Goal: Information Seeking & Learning: Learn about a topic

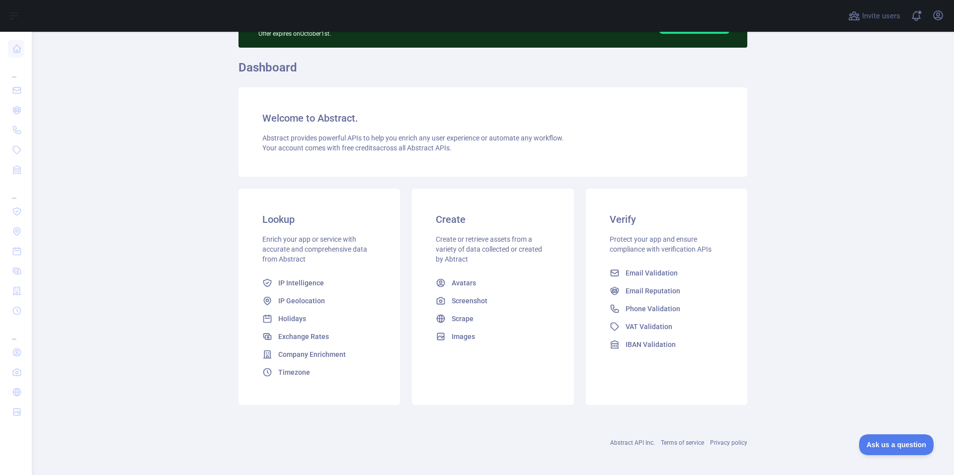
scroll to position [65, 0]
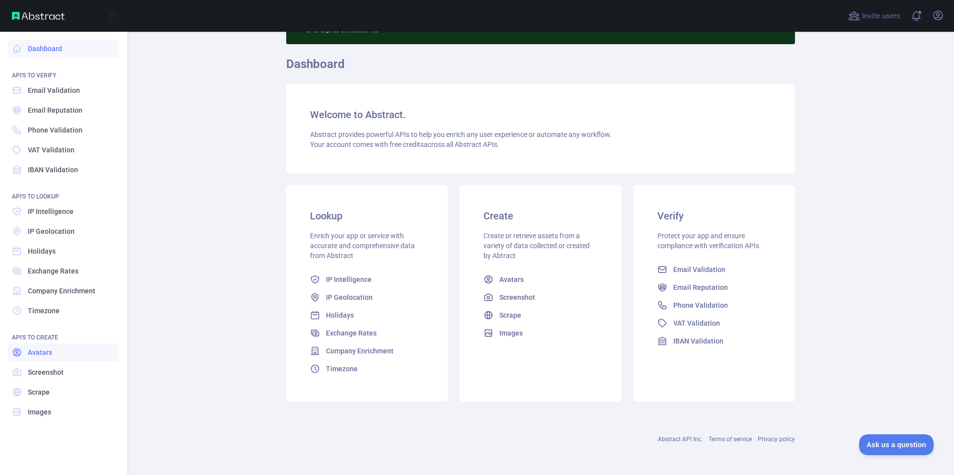
click at [40, 351] on span "Avatars" at bounding box center [40, 353] width 24 height 10
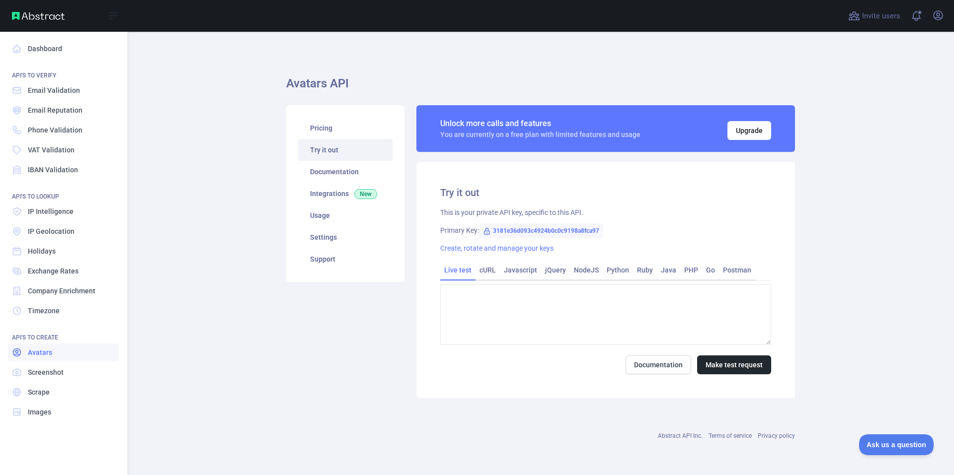
type textarea "**********"
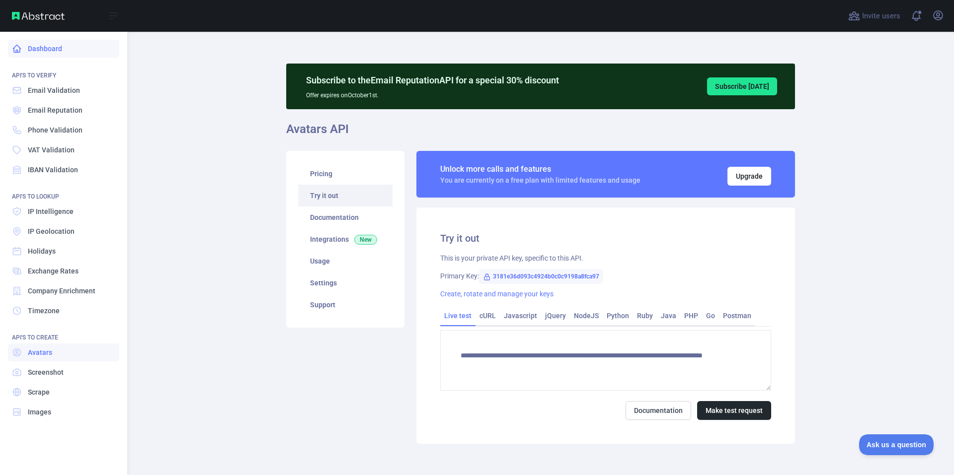
click at [43, 45] on link "Dashboard" at bounding box center [63, 49] width 111 height 18
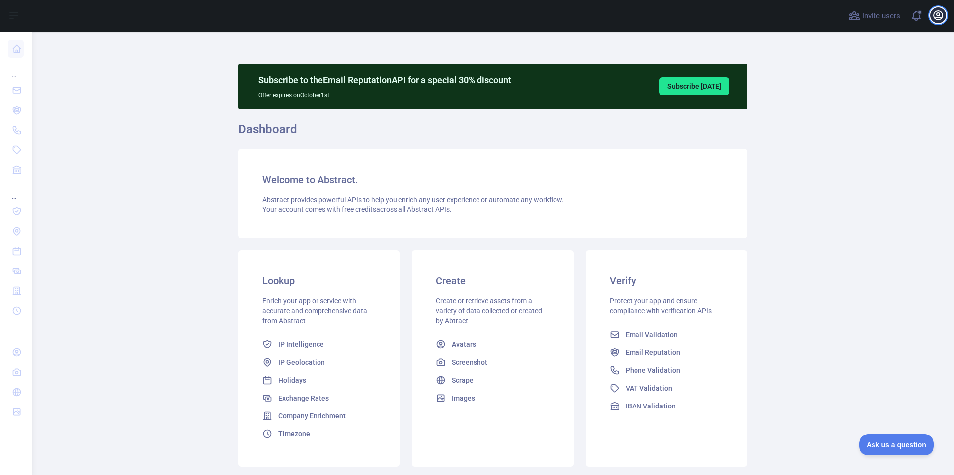
click at [936, 16] on icon "button" at bounding box center [938, 15] width 12 height 12
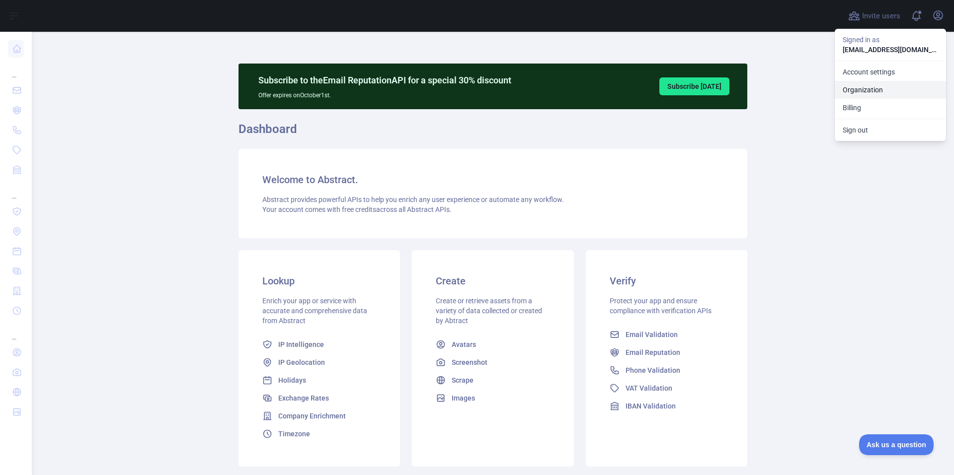
click at [873, 92] on link "Organization" at bounding box center [890, 90] width 111 height 18
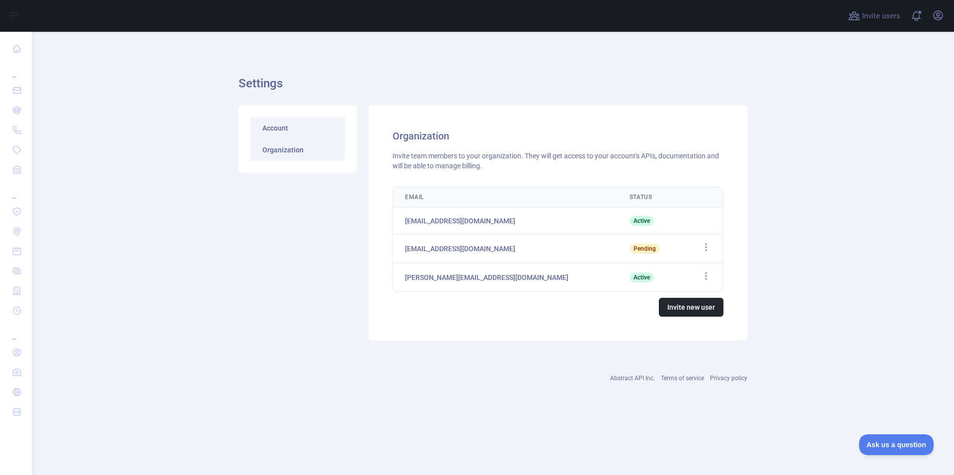
click at [287, 131] on link "Account" at bounding box center [297, 128] width 94 height 22
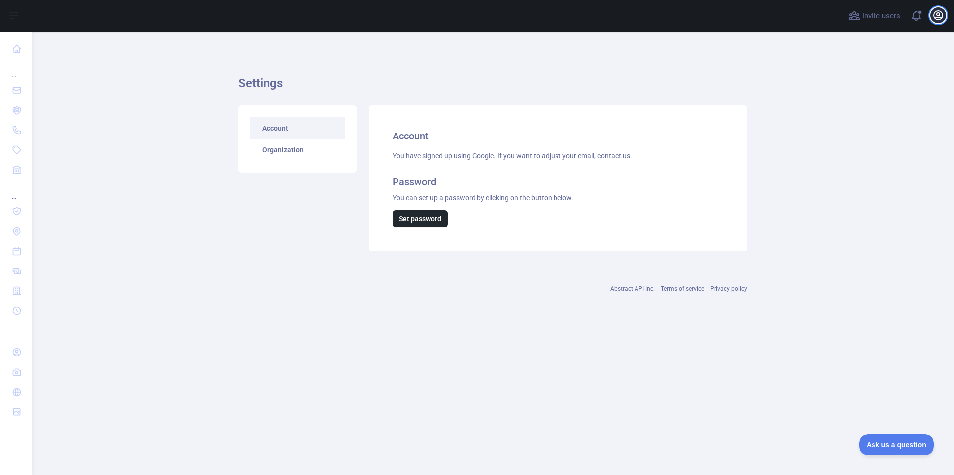
click at [937, 17] on icon "button" at bounding box center [938, 15] width 9 height 9
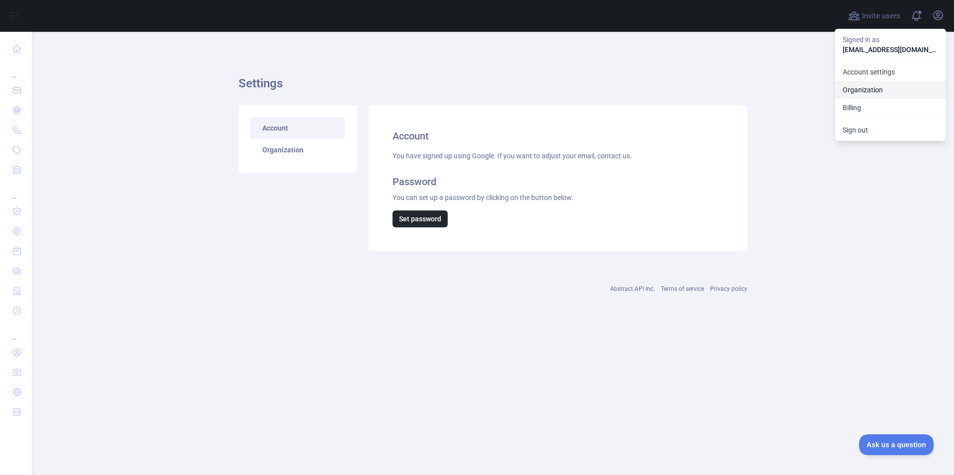
click at [875, 87] on link "Organization" at bounding box center [890, 90] width 111 height 18
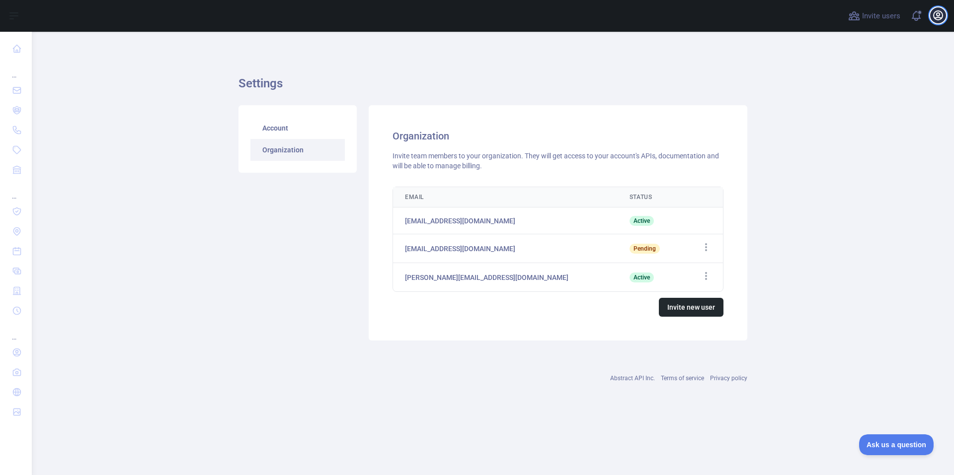
click at [940, 16] on icon "button" at bounding box center [938, 15] width 12 height 12
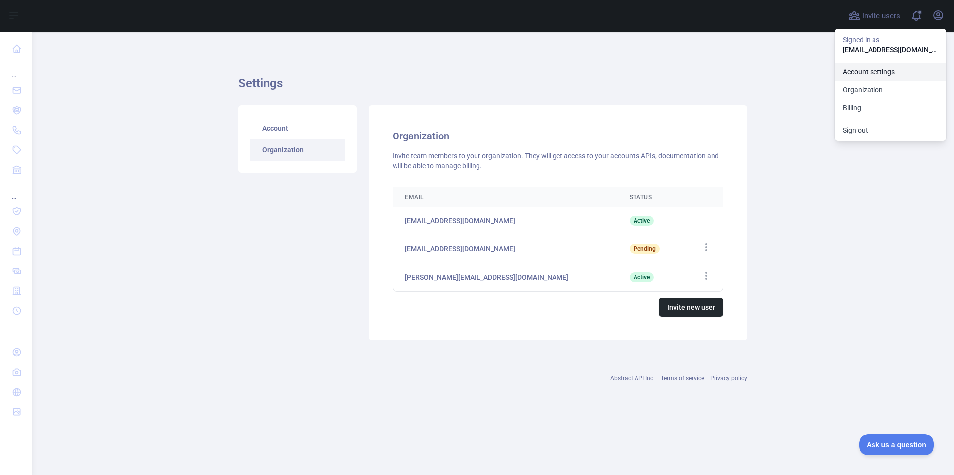
click at [864, 73] on link "Account settings" at bounding box center [890, 72] width 111 height 18
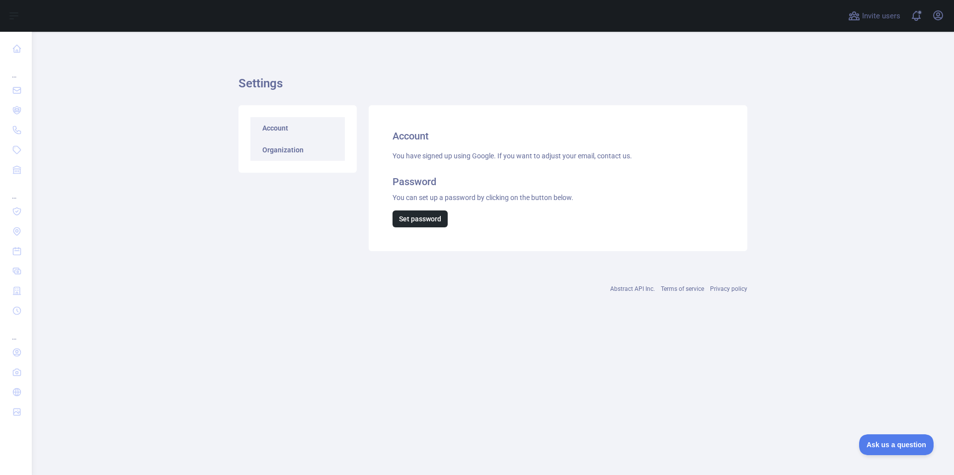
click at [287, 146] on link "Organization" at bounding box center [297, 150] width 94 height 22
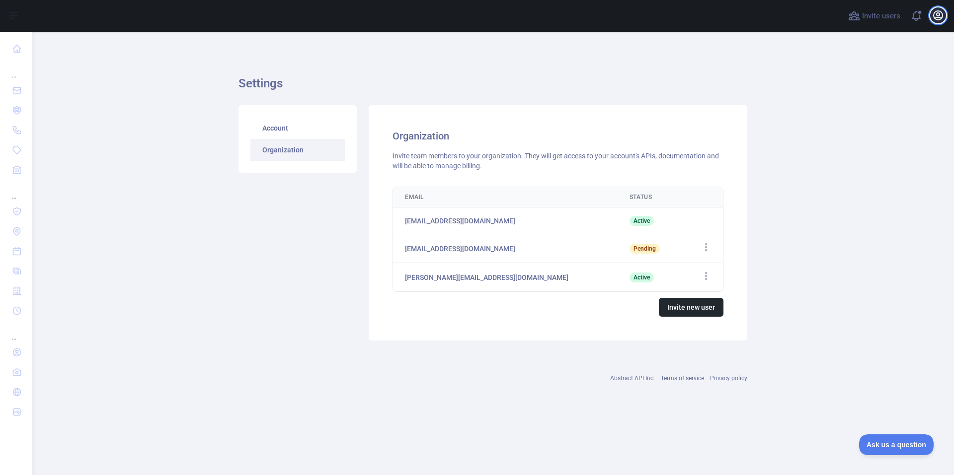
click at [939, 17] on icon "button" at bounding box center [938, 15] width 9 height 9
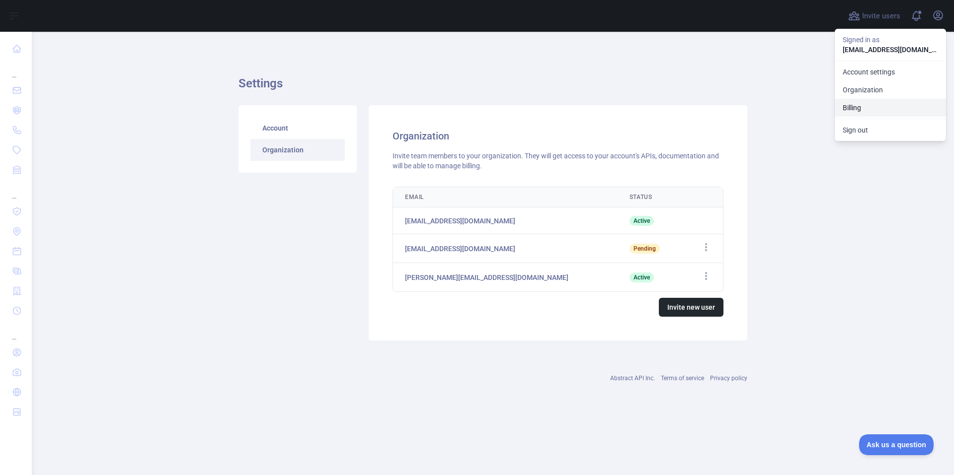
click at [861, 107] on button "Billing" at bounding box center [890, 108] width 111 height 18
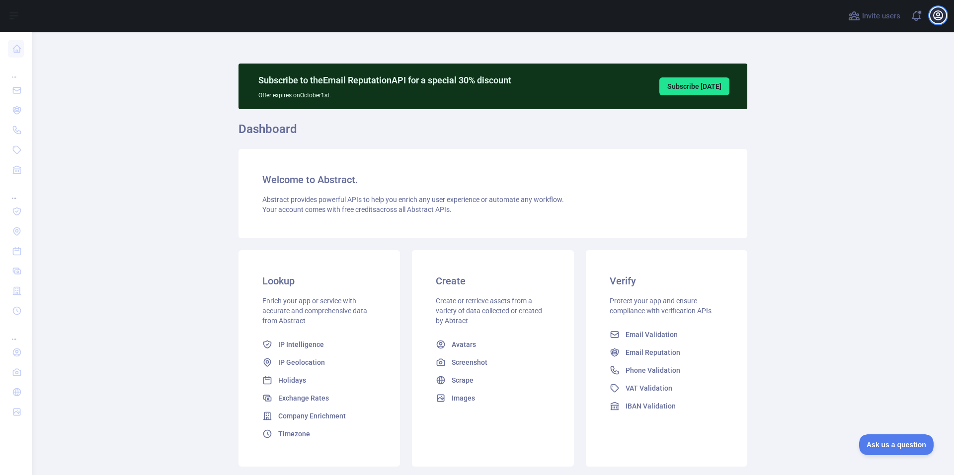
click at [935, 14] on icon "button" at bounding box center [938, 15] width 12 height 12
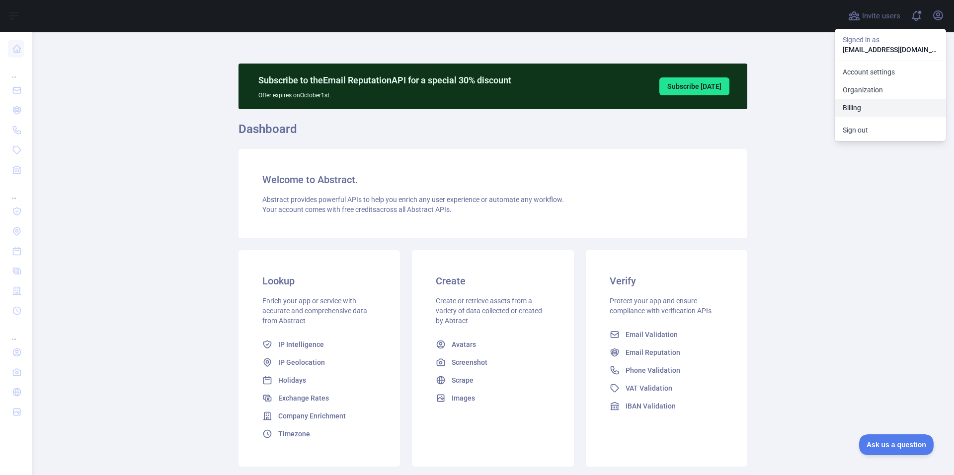
click at [862, 107] on button "Billing" at bounding box center [890, 108] width 111 height 18
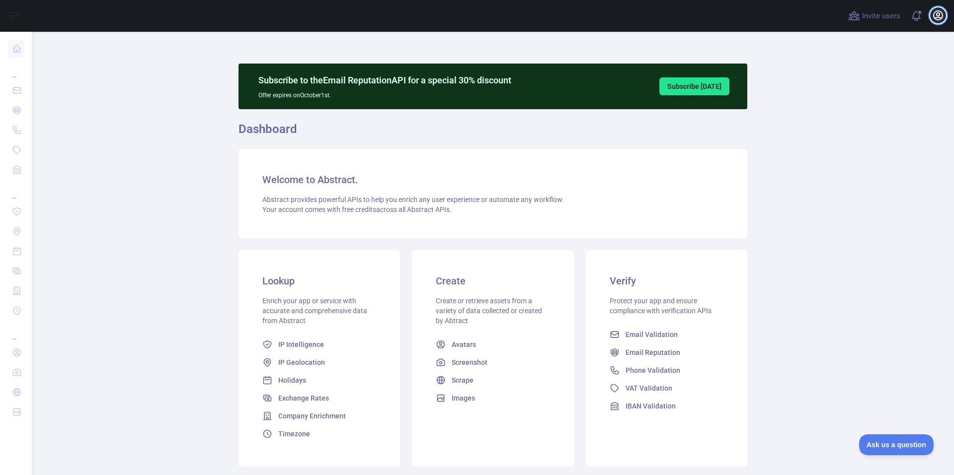
click at [936, 17] on icon "button" at bounding box center [938, 15] width 9 height 9
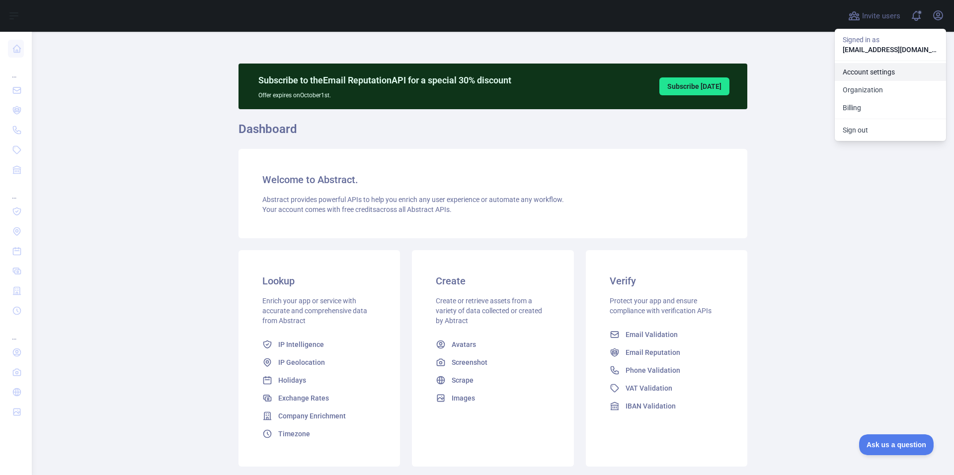
click at [868, 74] on link "Account settings" at bounding box center [890, 72] width 111 height 18
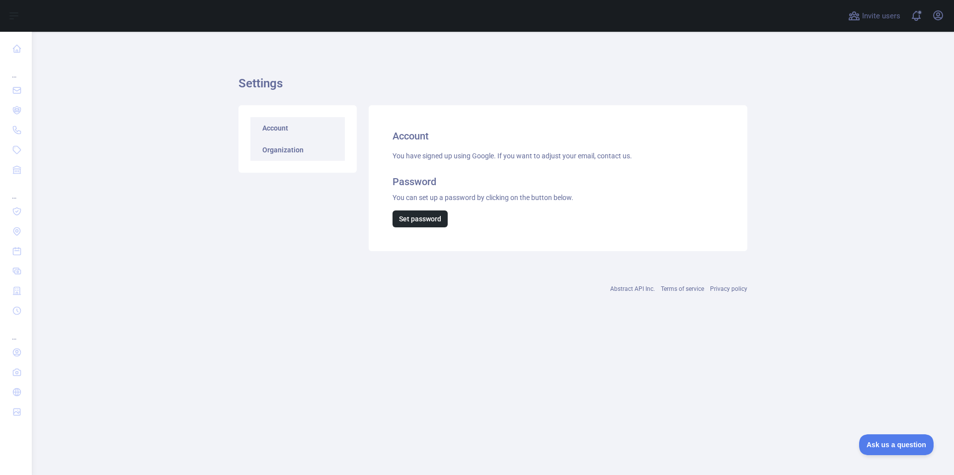
click at [306, 157] on link "Organization" at bounding box center [297, 150] width 94 height 22
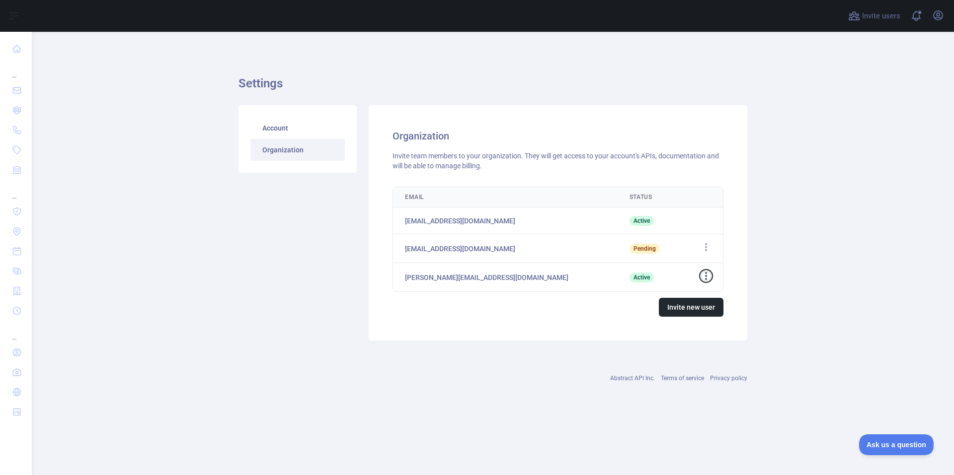
click at [706, 276] on icon "button" at bounding box center [706, 276] width 2 height 8
click at [501, 231] on td "[EMAIL_ADDRESS][DOMAIN_NAME]" at bounding box center [505, 221] width 225 height 27
click at [921, 15] on span at bounding box center [920, 16] width 20 height 32
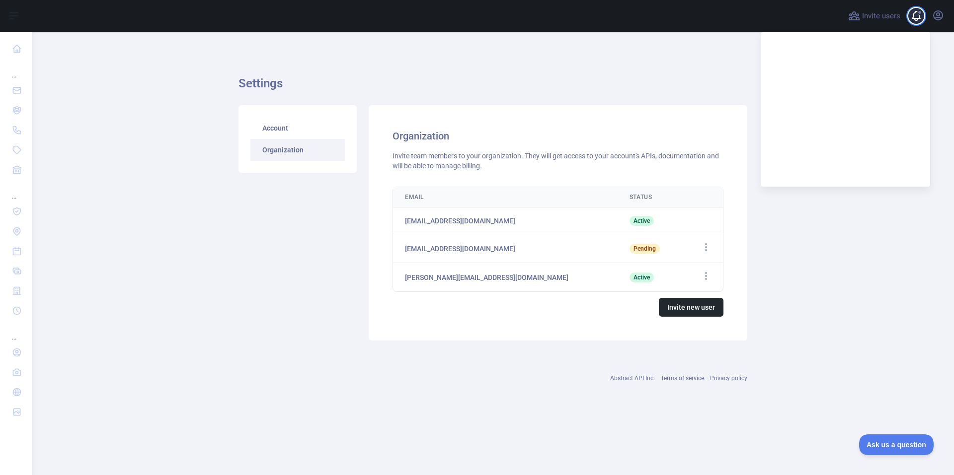
click at [911, 18] on span at bounding box center [920, 16] width 20 height 32
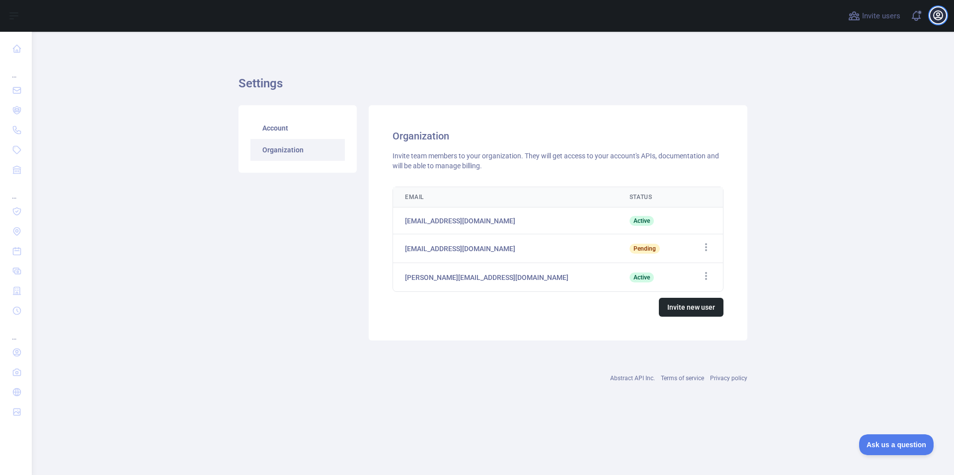
click at [939, 16] on icon "button" at bounding box center [938, 15] width 9 height 9
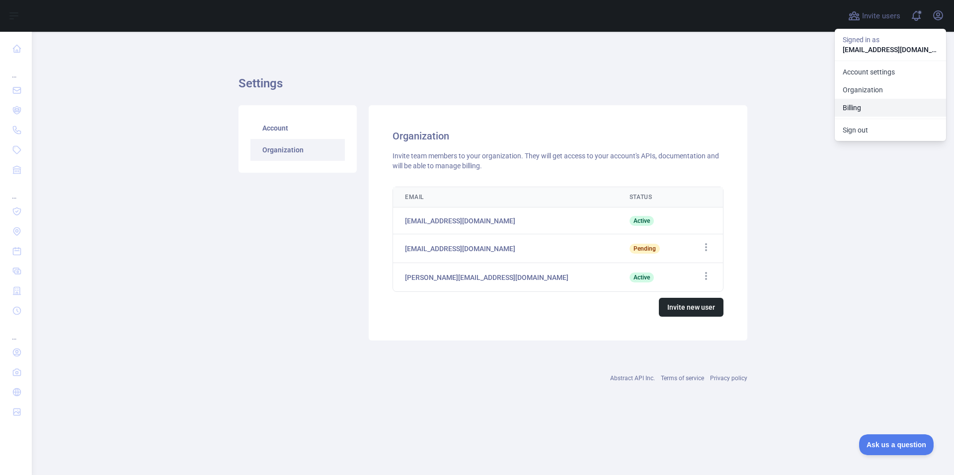
click at [849, 108] on button "Billing" at bounding box center [890, 108] width 111 height 18
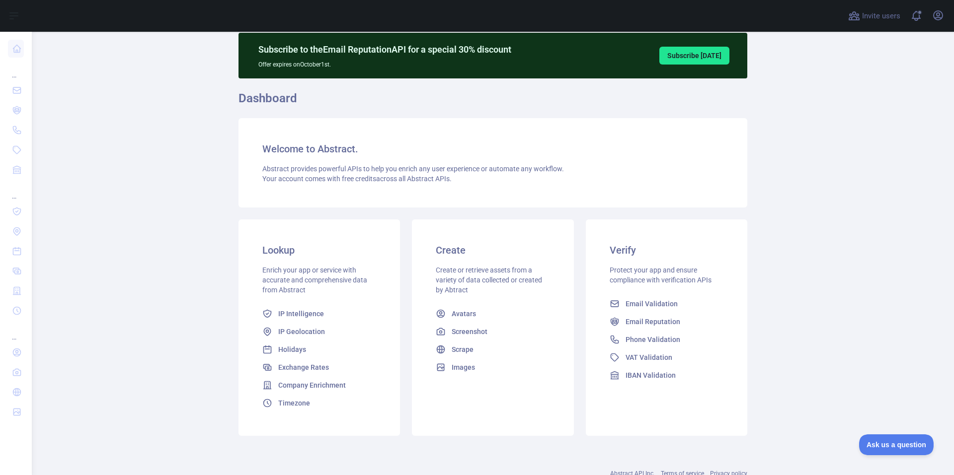
scroll to position [65, 0]
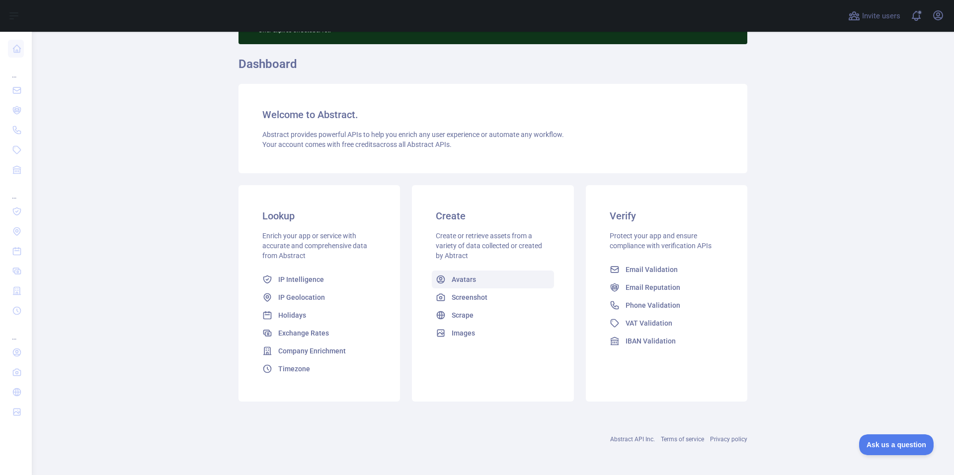
click at [473, 283] on link "Avatars" at bounding box center [493, 280] width 122 height 18
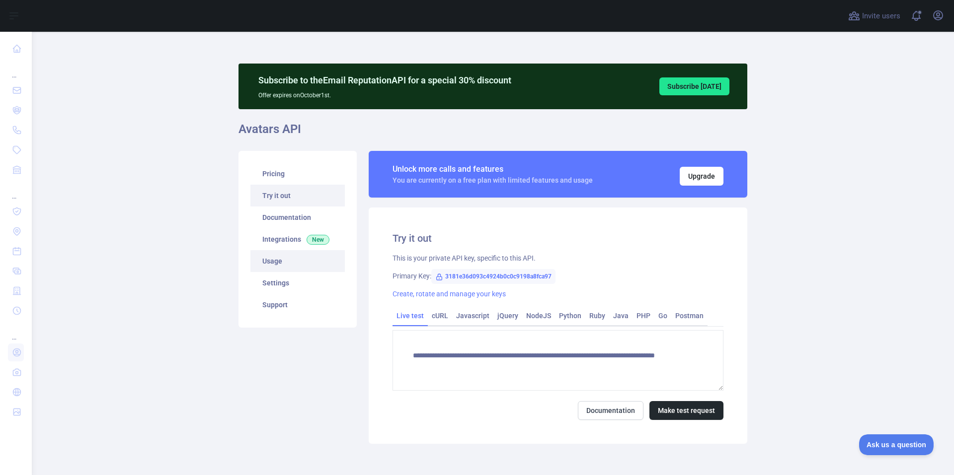
click at [270, 265] on link "Usage" at bounding box center [297, 261] width 94 height 22
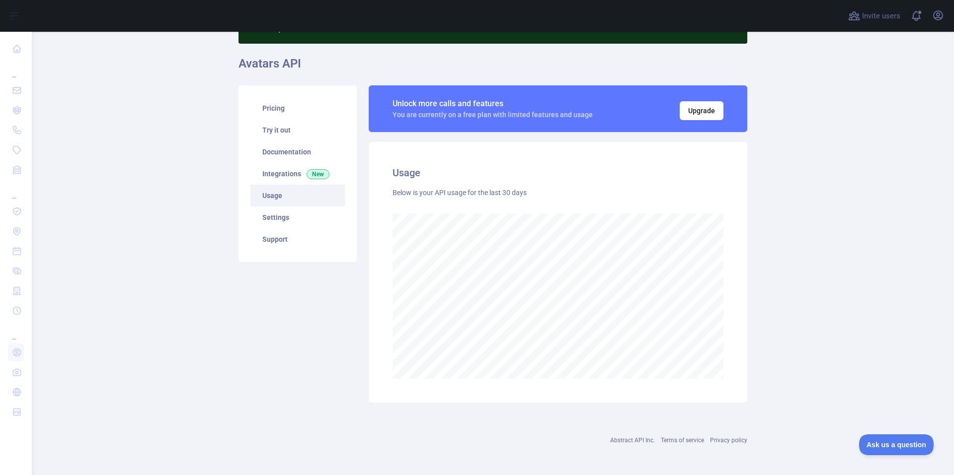
scroll to position [67, 0]
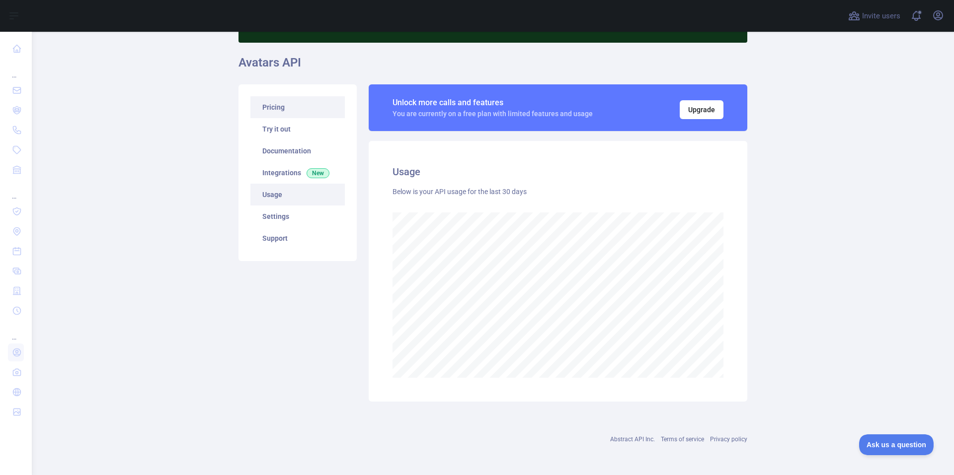
click at [265, 106] on link "Pricing" at bounding box center [297, 107] width 94 height 22
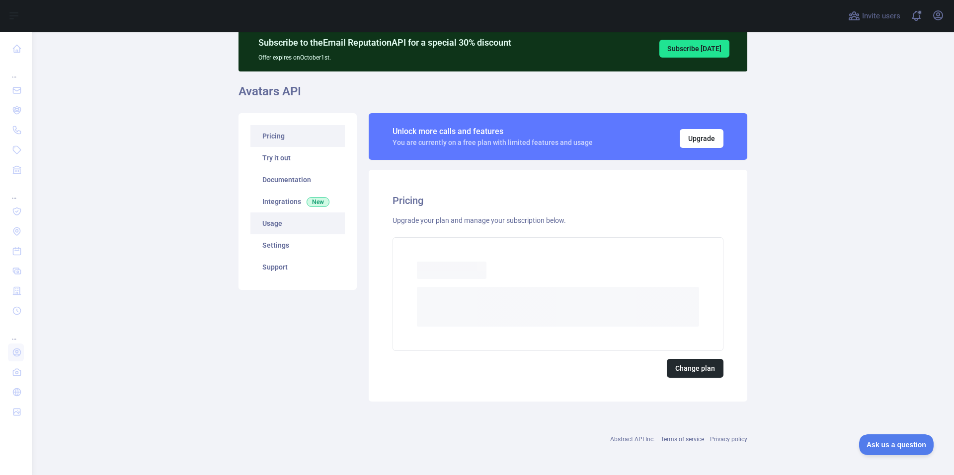
scroll to position [10, 0]
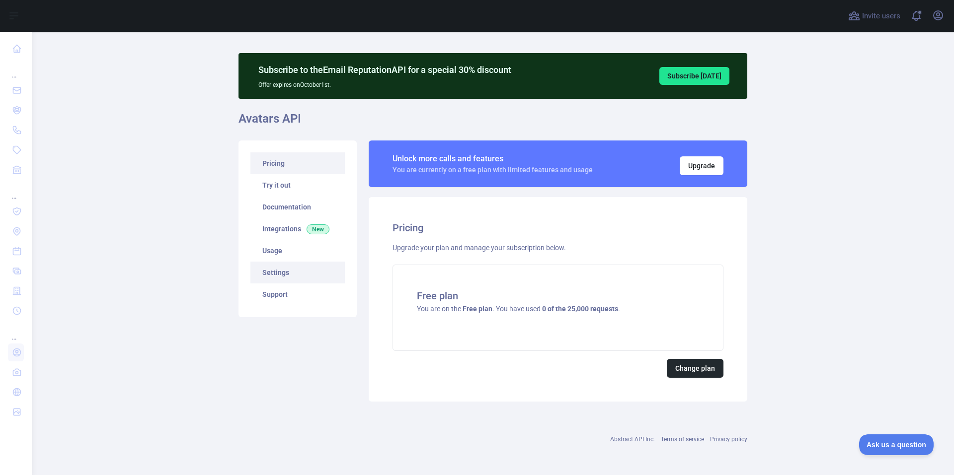
click at [273, 276] on link "Settings" at bounding box center [297, 273] width 94 height 22
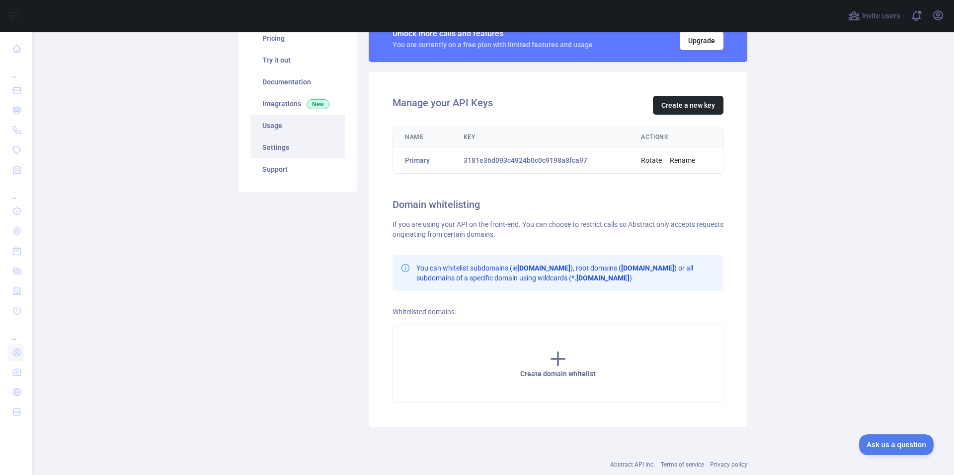
scroll to position [111, 0]
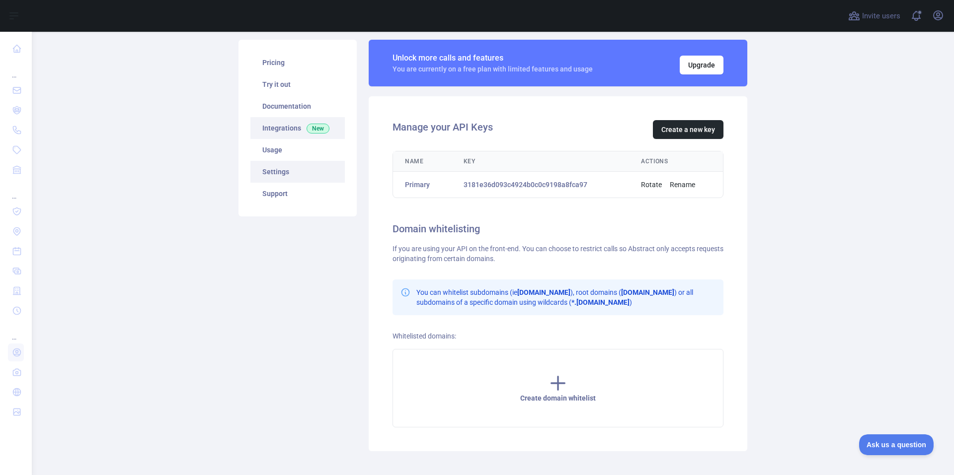
click at [289, 133] on link "Integrations New" at bounding box center [297, 128] width 94 height 22
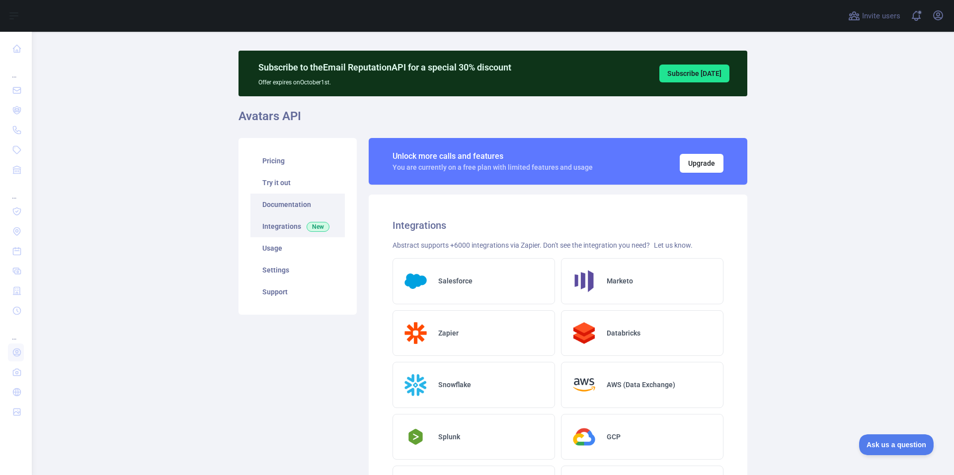
scroll to position [12, 0]
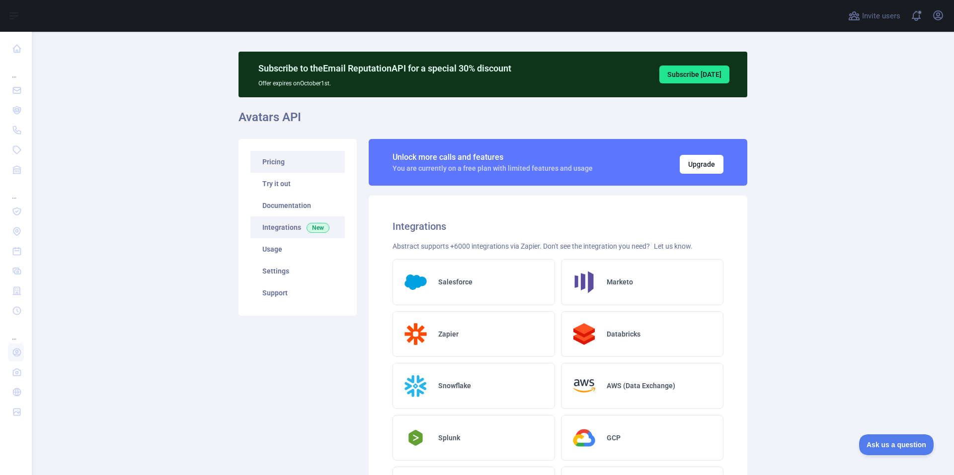
click at [273, 159] on link "Pricing" at bounding box center [297, 162] width 94 height 22
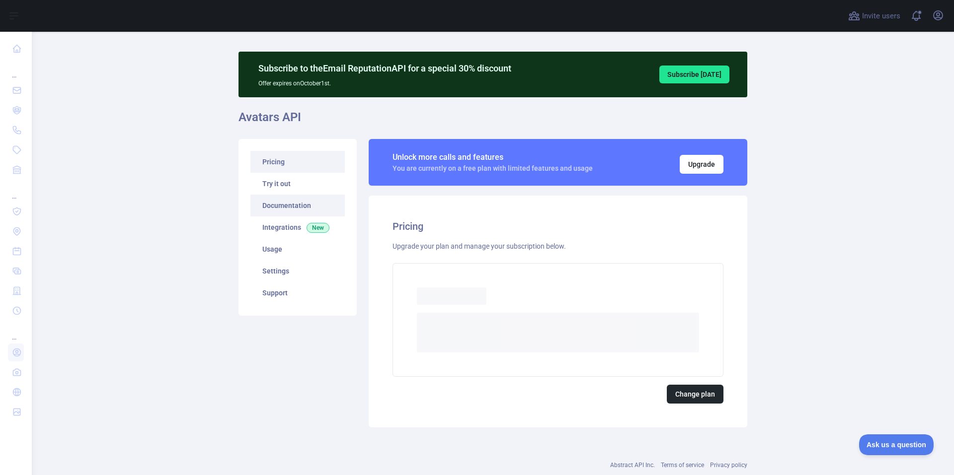
scroll to position [10, 0]
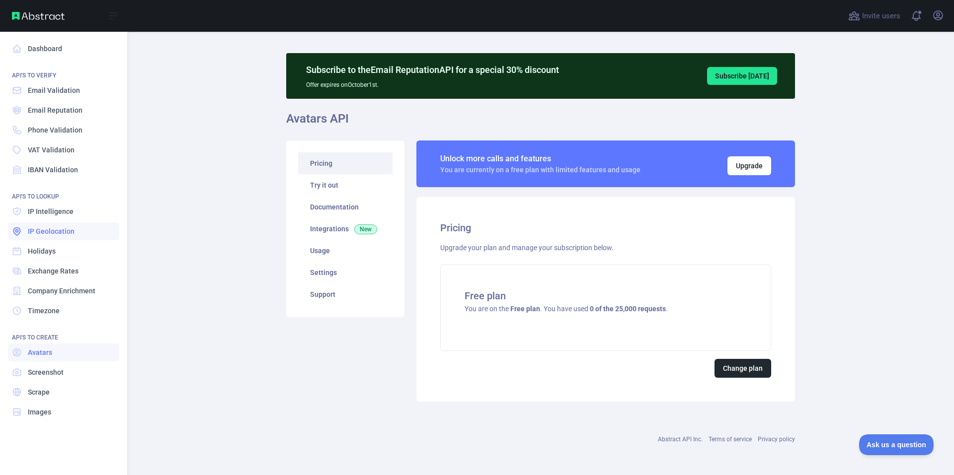
click at [37, 230] on span "IP Geolocation" at bounding box center [51, 232] width 47 height 10
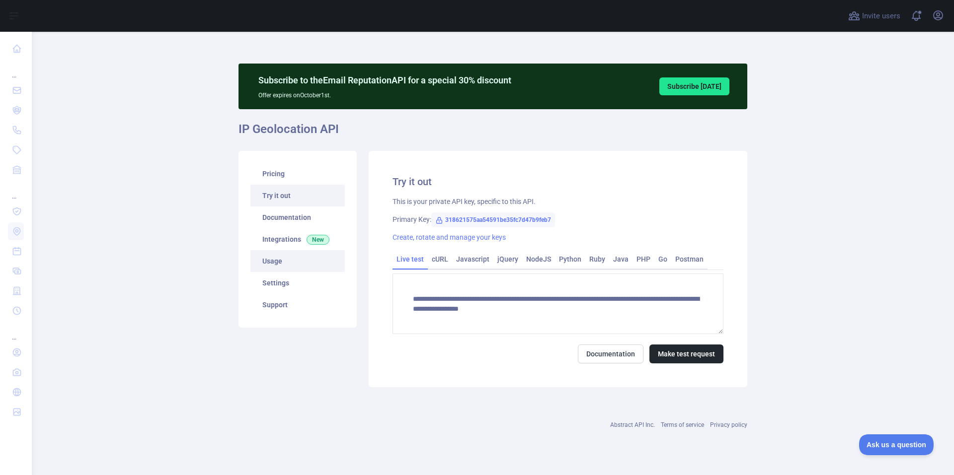
click at [259, 260] on link "Usage" at bounding box center [297, 261] width 94 height 22
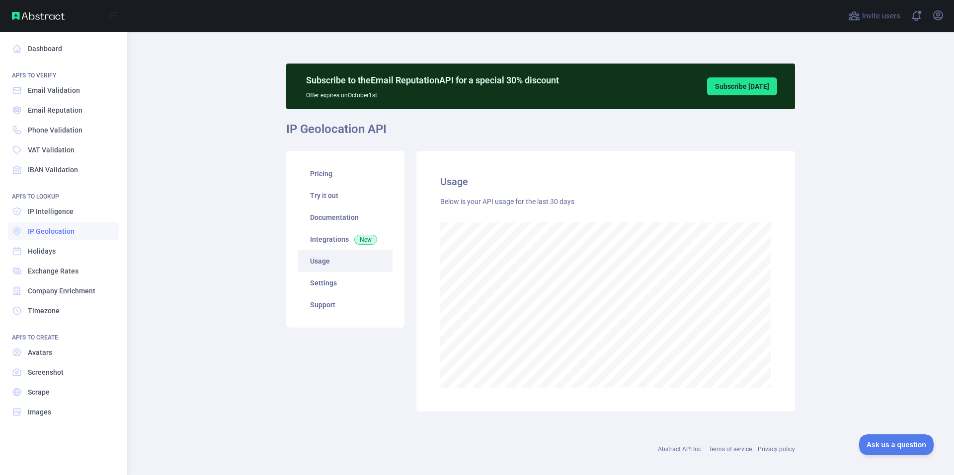
scroll to position [496407, 496032]
click at [58, 209] on span "IP Intelligence" at bounding box center [51, 212] width 46 height 10
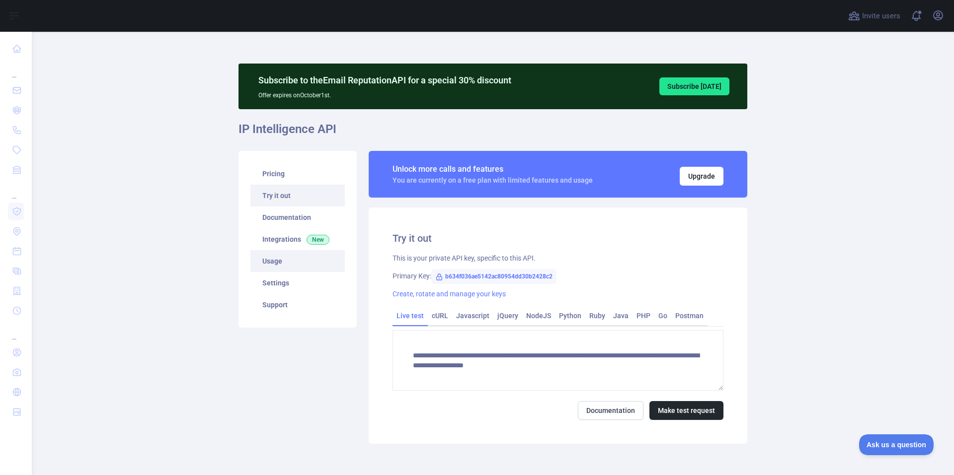
click at [270, 260] on link "Usage" at bounding box center [297, 261] width 94 height 22
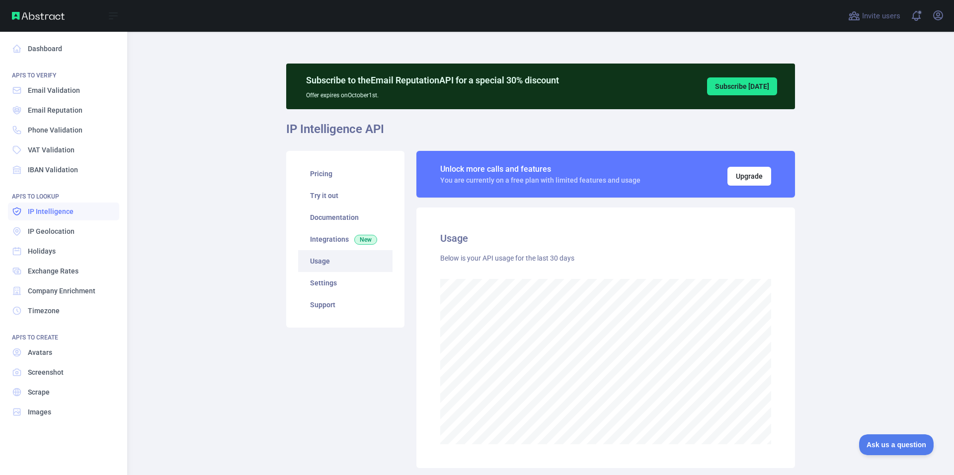
scroll to position [496407, 496032]
click at [34, 113] on span "Email Reputation" at bounding box center [55, 110] width 55 height 10
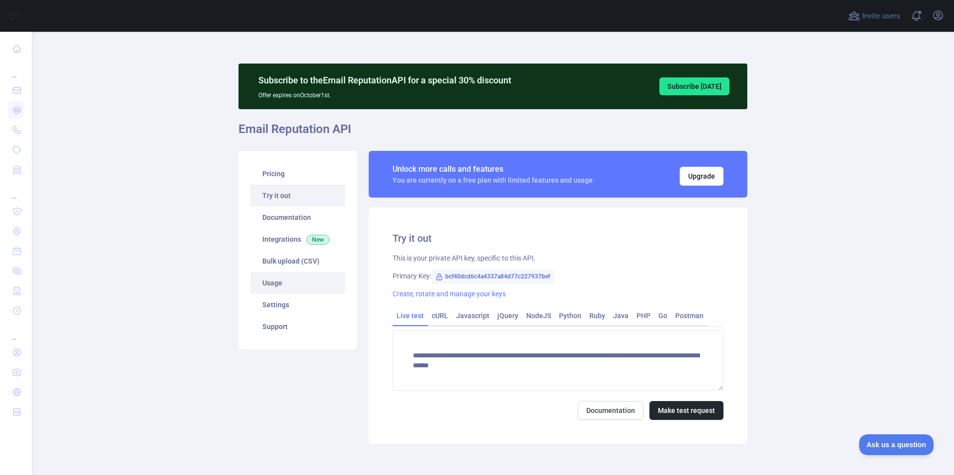
click at [268, 279] on link "Usage" at bounding box center [297, 283] width 94 height 22
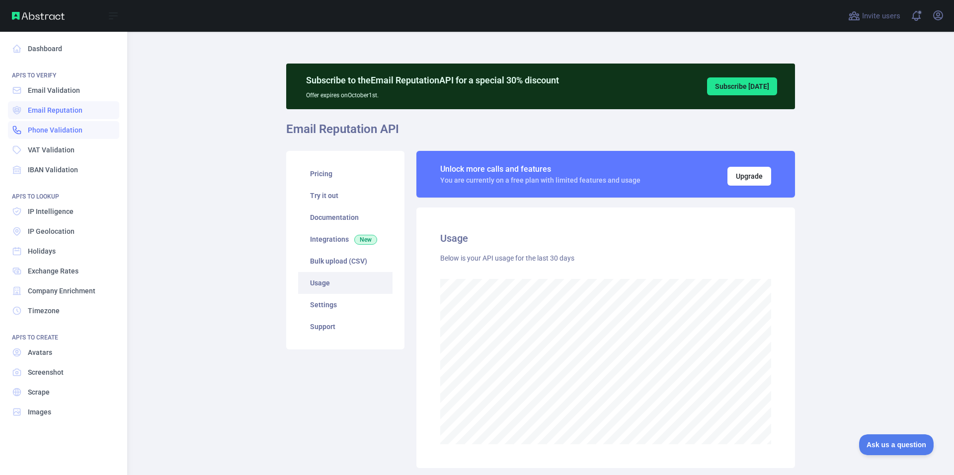
scroll to position [496407, 496032]
click at [34, 92] on span "Email Validation" at bounding box center [54, 90] width 52 height 10
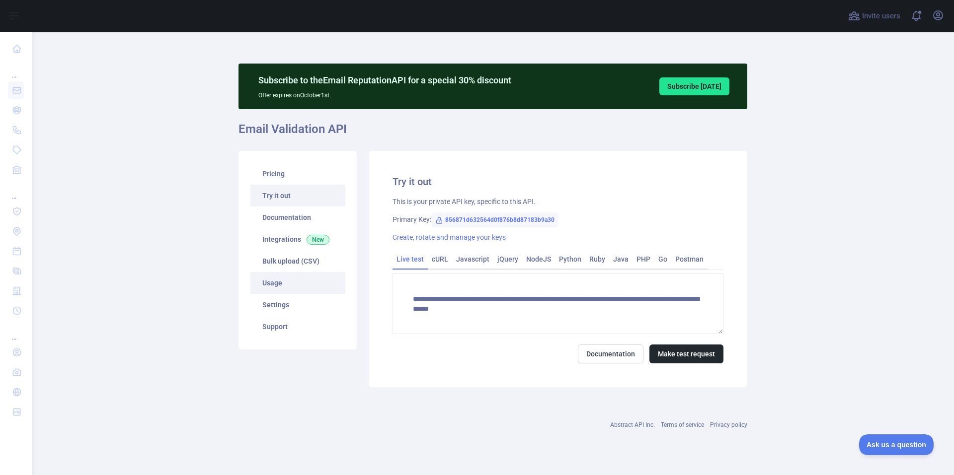
click at [278, 286] on link "Usage" at bounding box center [297, 283] width 94 height 22
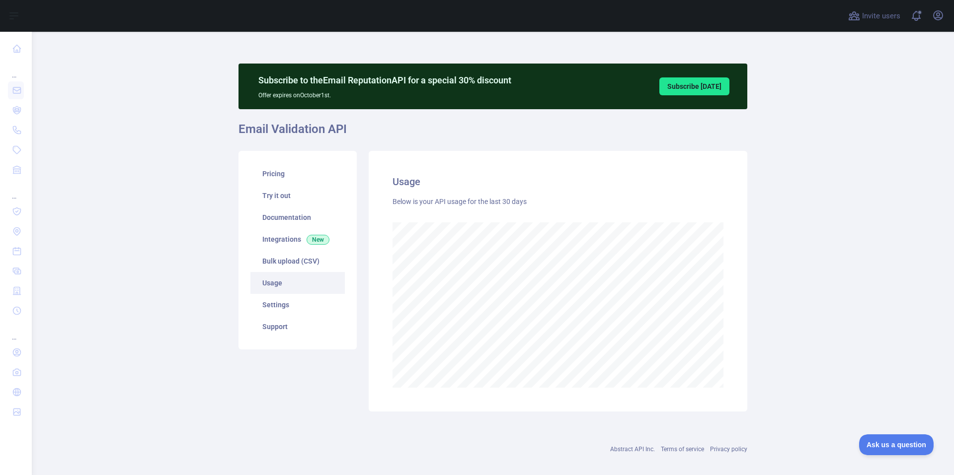
scroll to position [444, 915]
